Goal: Browse casually: Explore the website without a specific task or goal

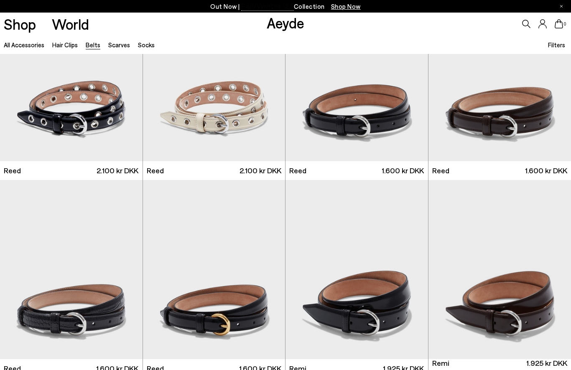
scroll to position [73, 0]
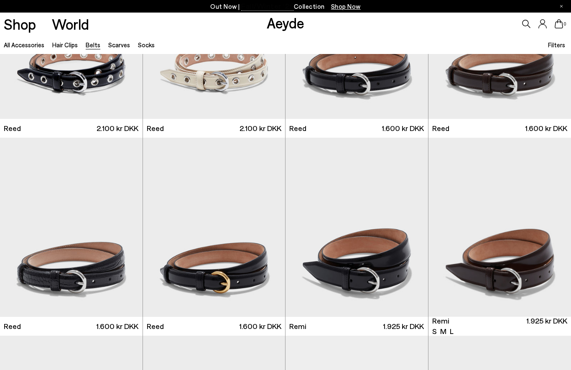
scroll to position [158, 0]
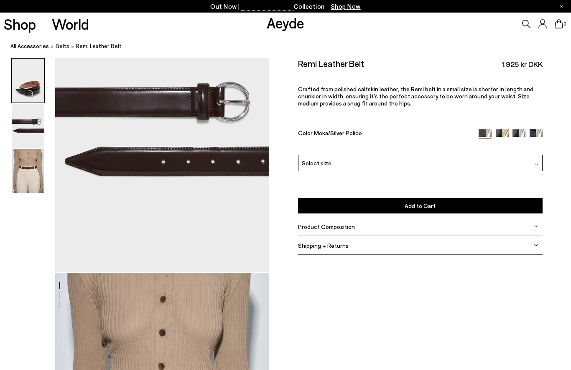
scroll to position [632, 0]
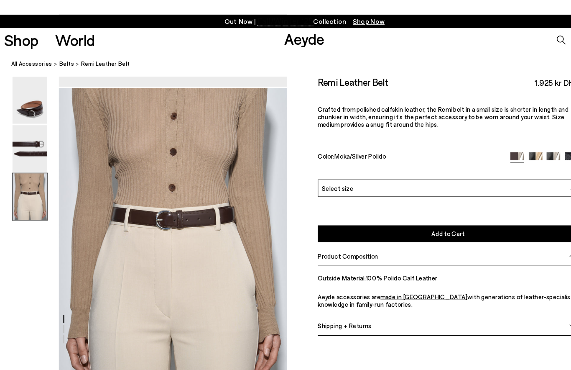
scroll to position [550, 0]
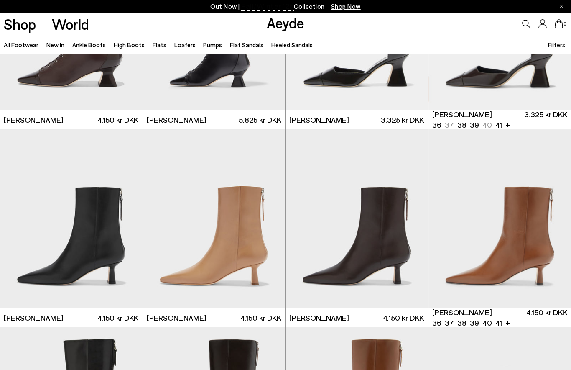
scroll to position [1311, 0]
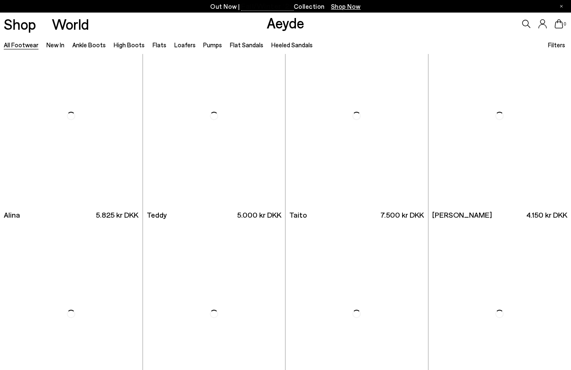
scroll to position [4383, 0]
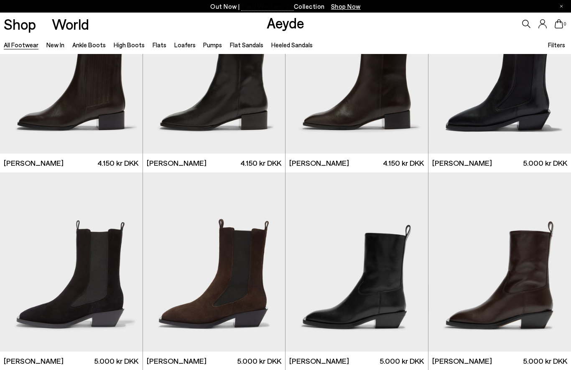
scroll to position [5623, 0]
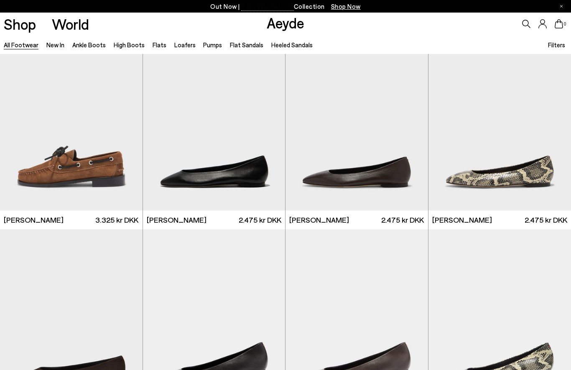
scroll to position [7355, 0]
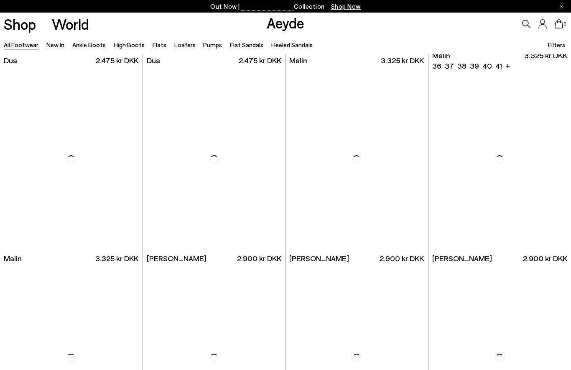
scroll to position [11663, 0]
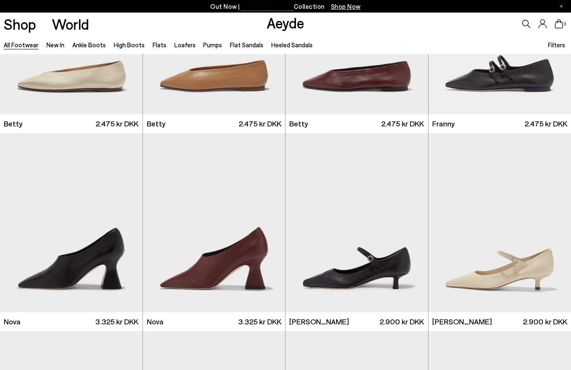
scroll to position [13383, 0]
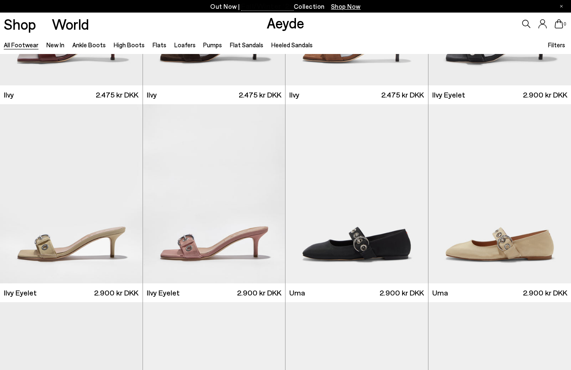
scroll to position [14404, 0]
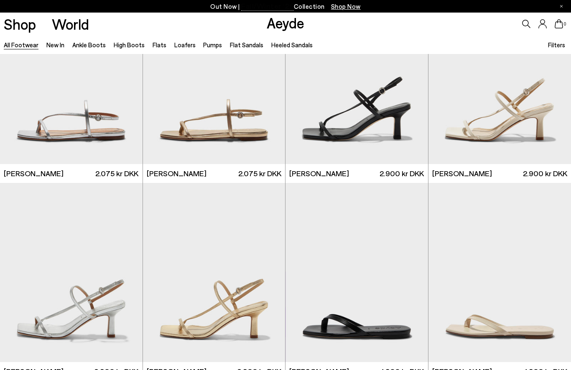
scroll to position [15815, 0]
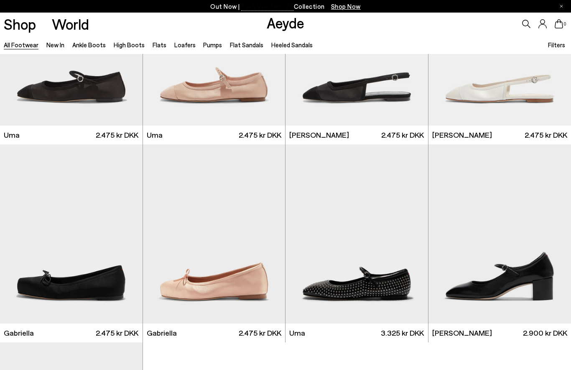
scroll to position [17724, 0]
